Goal: Task Accomplishment & Management: Manage account settings

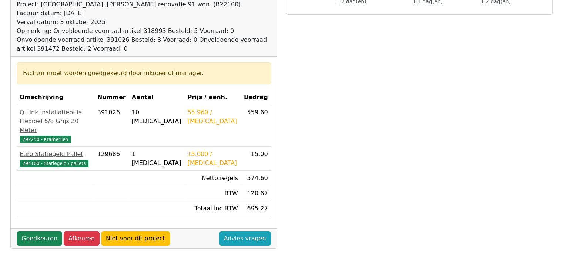
scroll to position [111, 0]
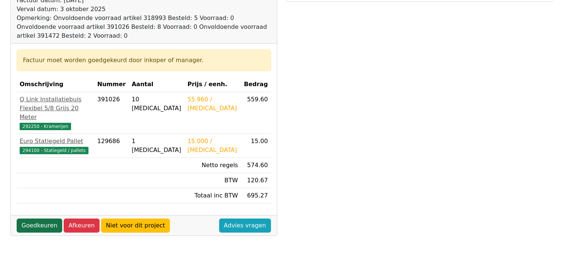
click at [29, 219] on link "Goedkeuren" at bounding box center [40, 226] width 46 height 14
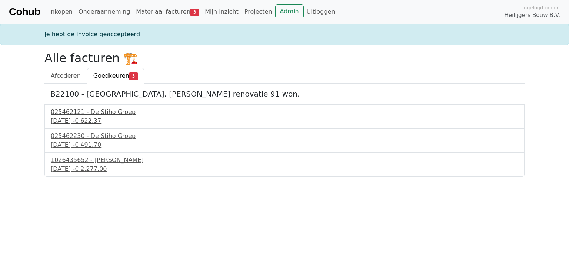
click at [95, 117] on div "19 september 2025 - € 622,37" at bounding box center [284, 121] width 467 height 9
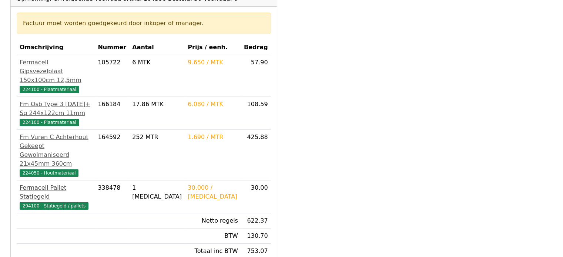
scroll to position [148, 0]
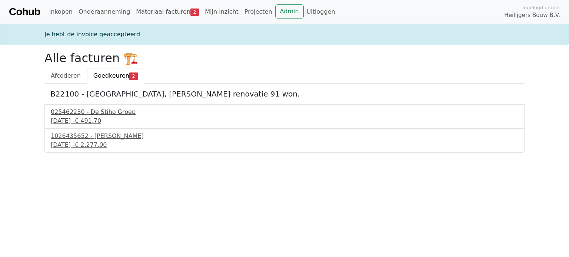
click at [103, 121] on div "[DATE] - € 491,70" at bounding box center [284, 121] width 467 height 9
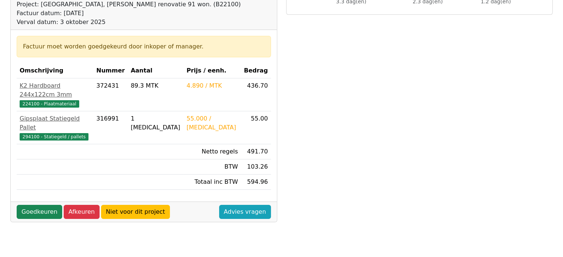
scroll to position [148, 0]
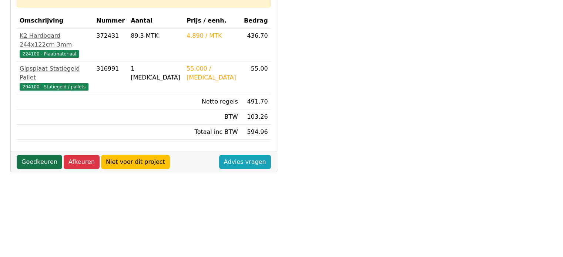
click at [34, 155] on link "Goedkeuren" at bounding box center [40, 162] width 46 height 14
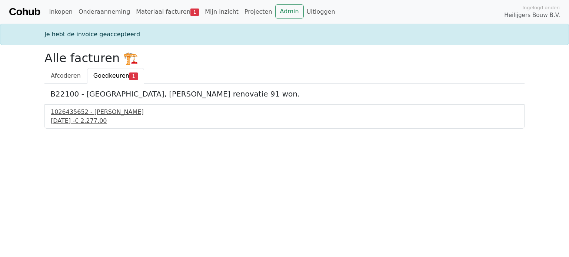
click at [90, 117] on div "21 september 2025 - € 2.277,00" at bounding box center [284, 121] width 467 height 9
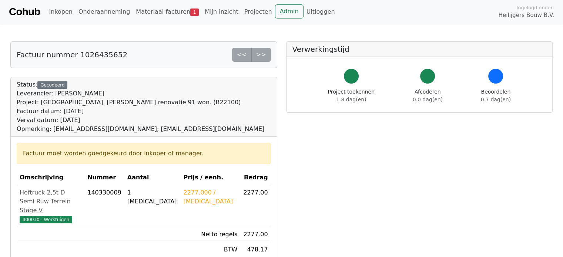
scroll to position [148, 0]
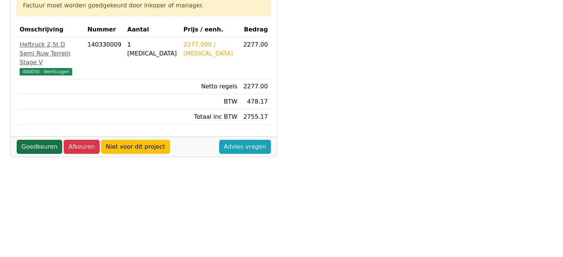
click at [40, 140] on link "Goedkeuren" at bounding box center [40, 147] width 46 height 14
